Goal: Navigation & Orientation: Find specific page/section

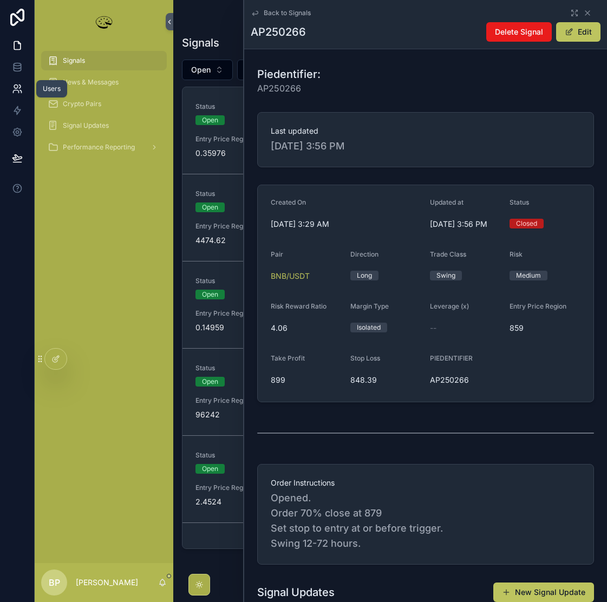
click at [14, 90] on icon at bounding box center [15, 91] width 5 height 3
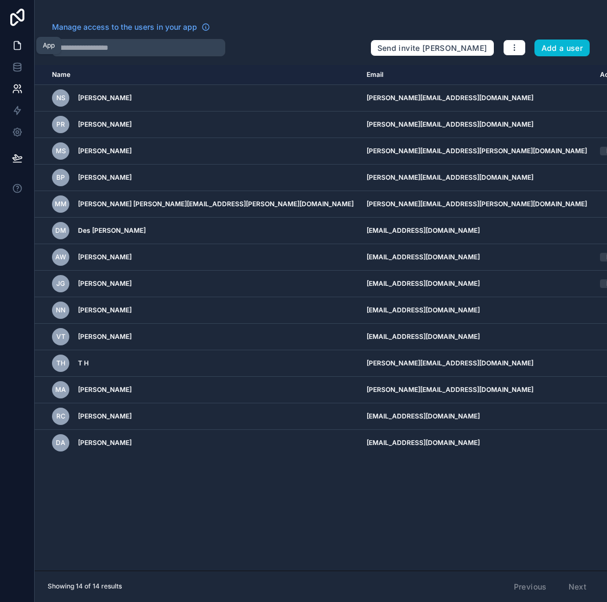
click at [14, 47] on icon at bounding box center [17, 46] width 6 height 8
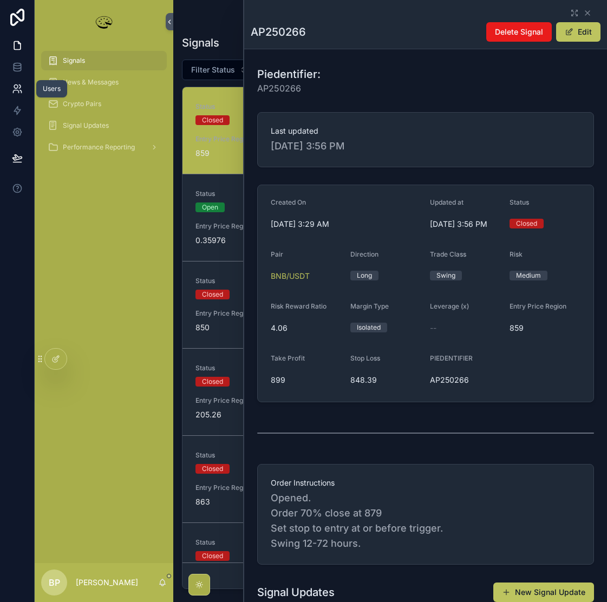
click at [16, 89] on icon at bounding box center [17, 88] width 11 height 11
